Goal: Find specific page/section

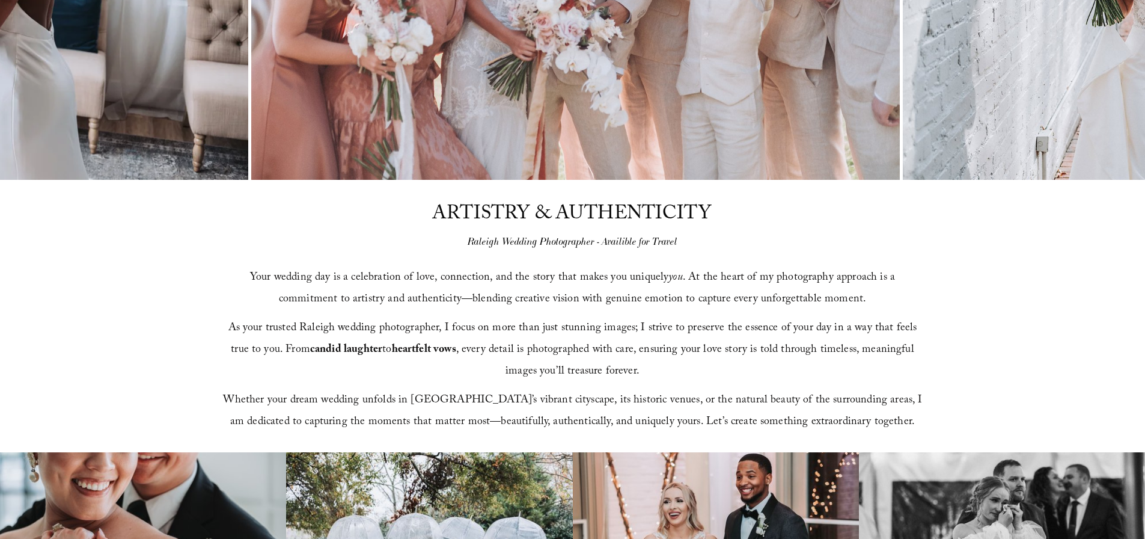
scroll to position [552, 0]
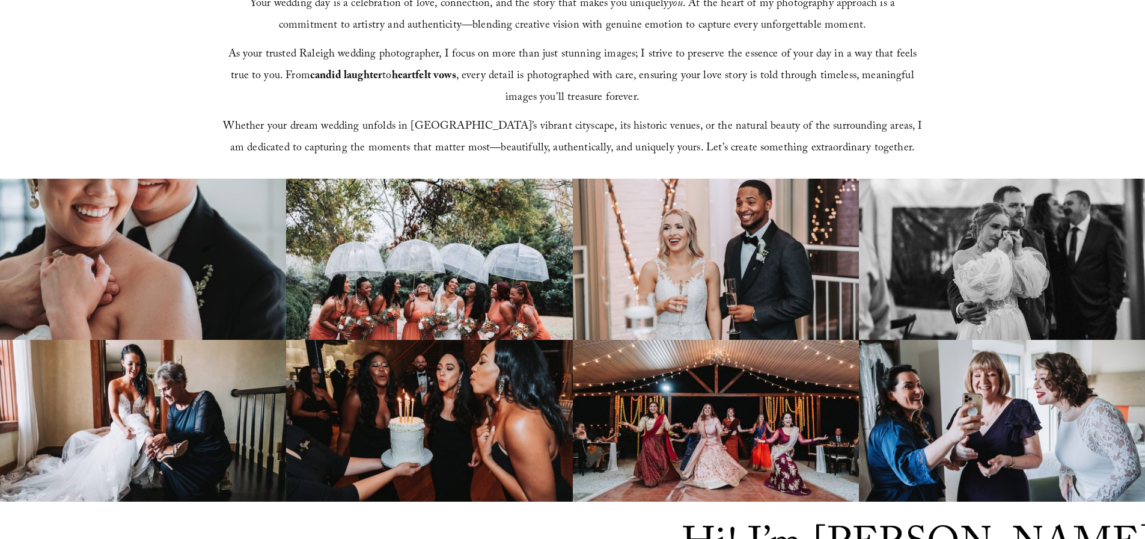
scroll to position [0, 0]
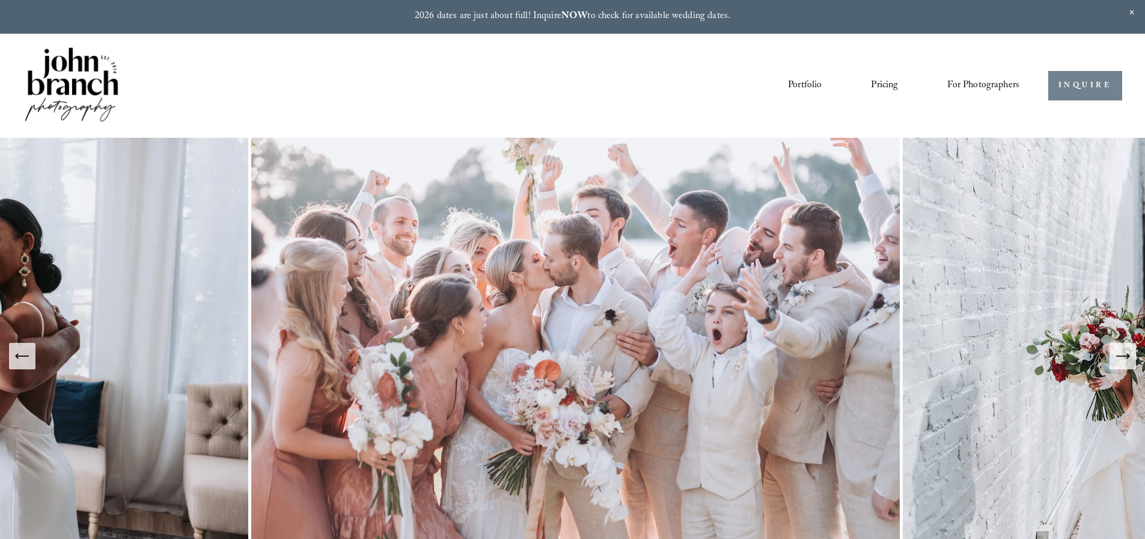
click at [1071, 90] on link "INQUIRE" at bounding box center [1086, 85] width 74 height 29
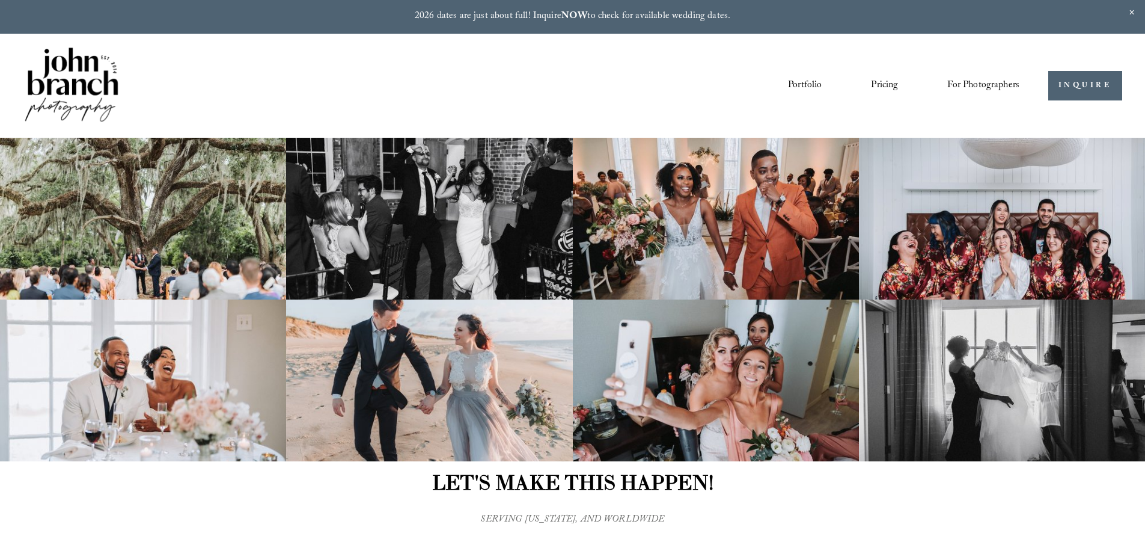
click at [75, 76] on img at bounding box center [71, 85] width 97 height 81
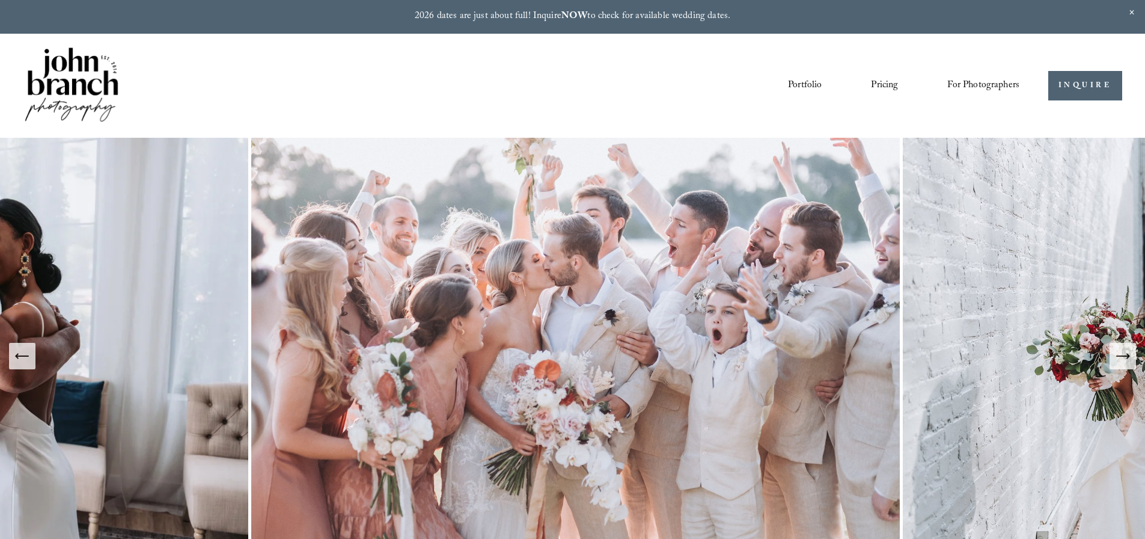
click at [884, 84] on link "Pricing" at bounding box center [884, 86] width 27 height 20
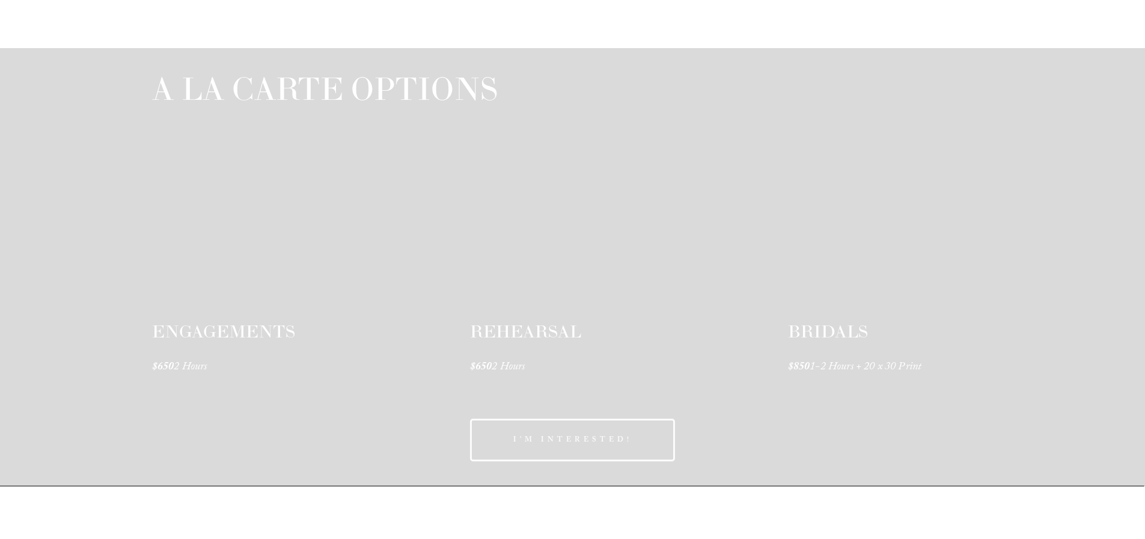
scroll to position [1882, 0]
